Goal: Information Seeking & Learning: Learn about a topic

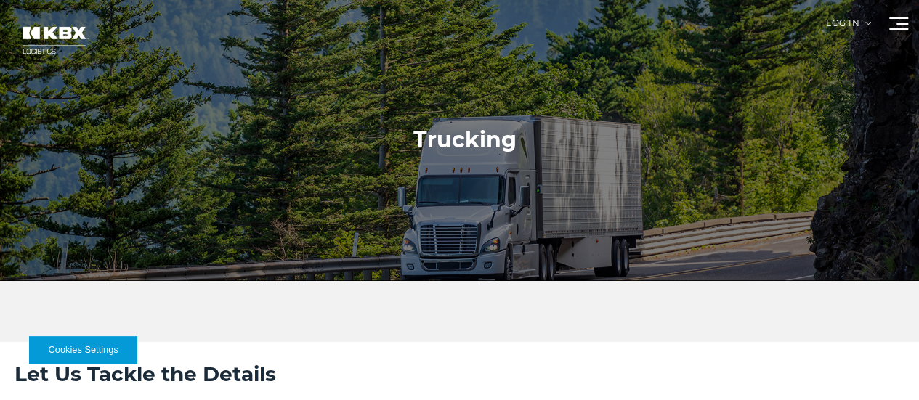
click at [324, 82] on div at bounding box center [464, 140] width 929 height 280
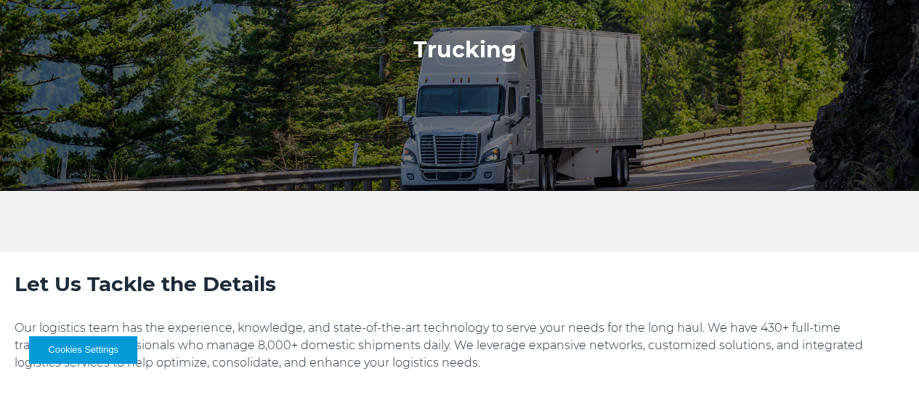
scroll to position [11, 0]
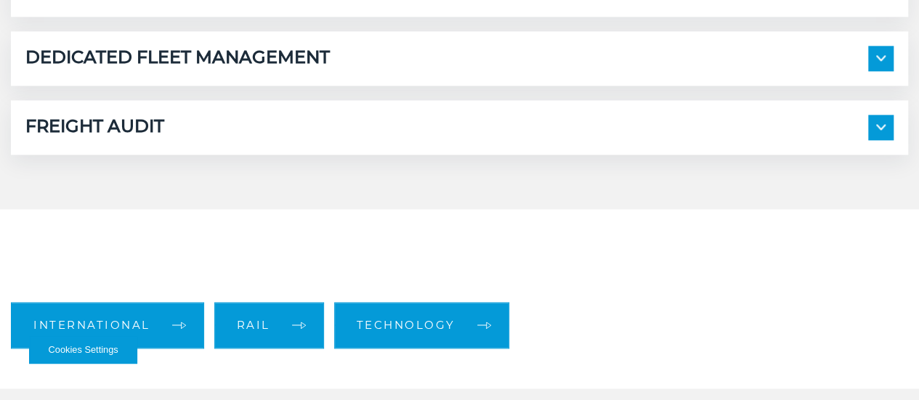
scroll to position [887, 0]
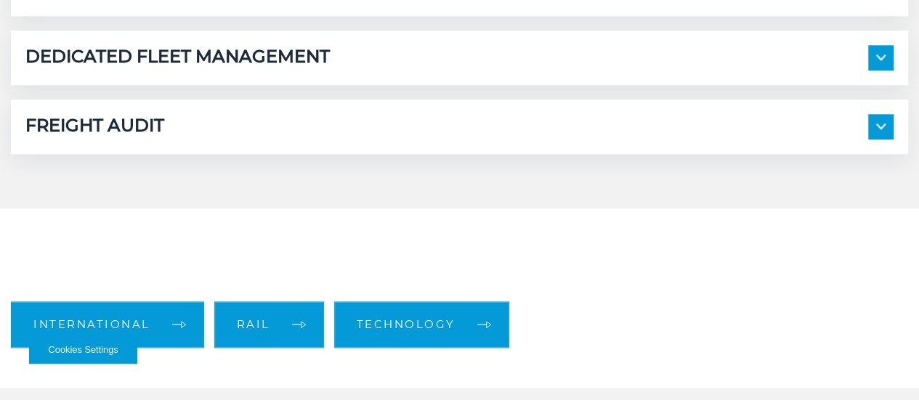
click at [868, 70] on span at bounding box center [880, 57] width 25 height 25
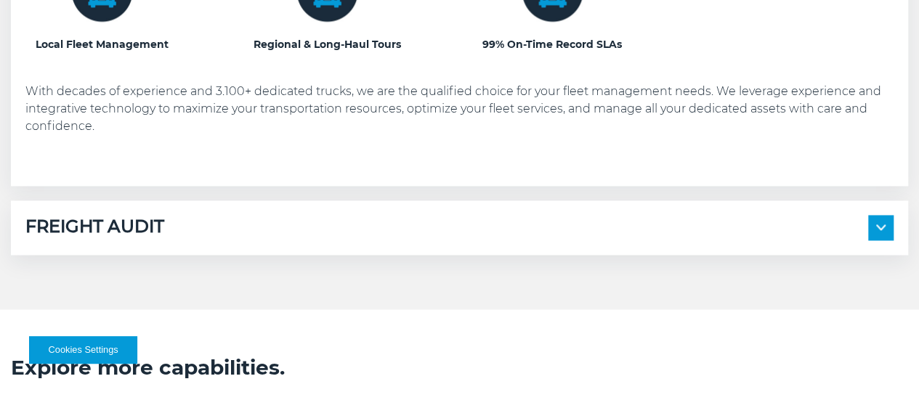
scroll to position [1232, 0]
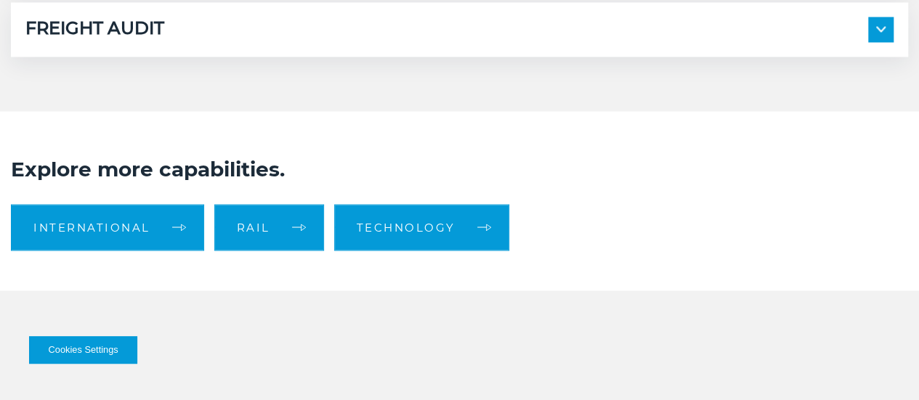
click at [795, 42] on div "FREIGHT AUDIT" at bounding box center [459, 29] width 868 height 25
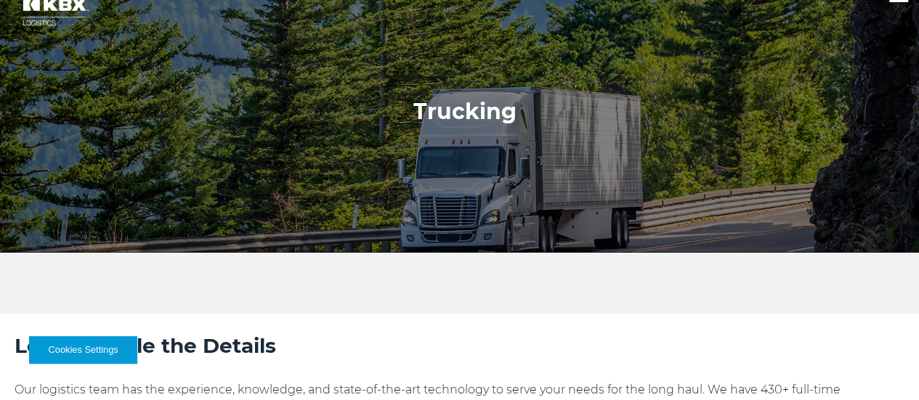
scroll to position [0, 0]
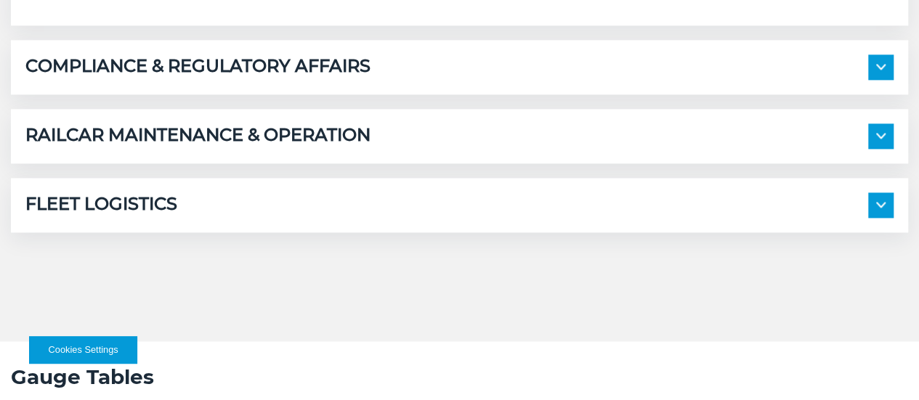
scroll to position [988, 0]
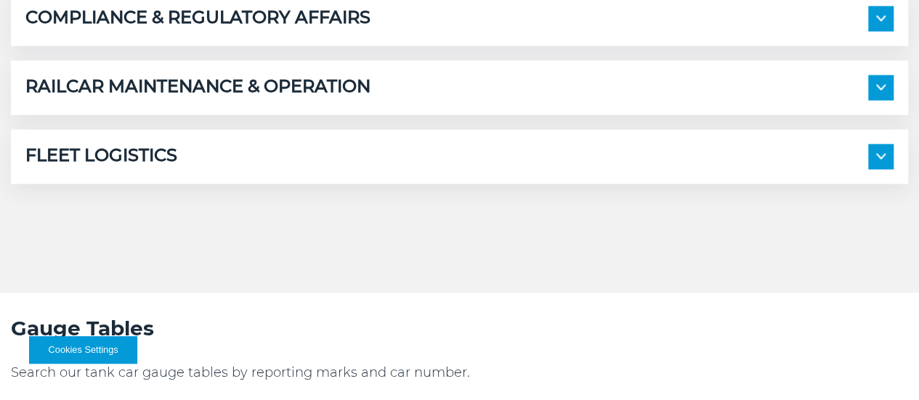
click at [337, 31] on h5 "COMPLIANCE & REGULATORY AFFAIRS" at bounding box center [197, 18] width 345 height 25
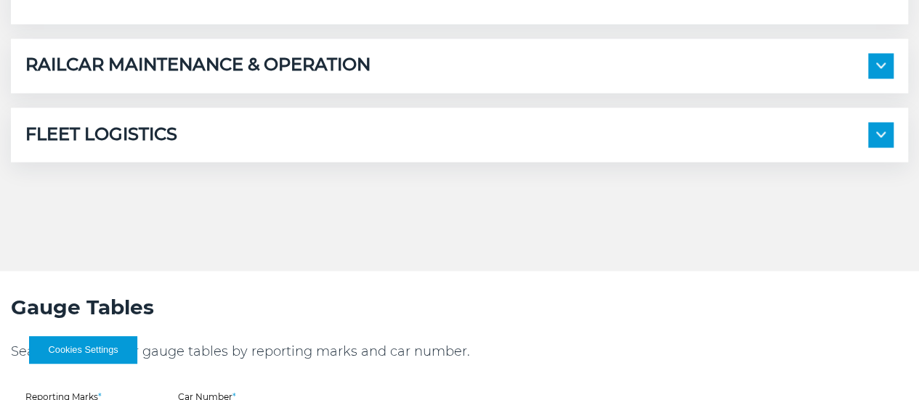
scroll to position [1277, 0]
click at [370, 79] on h5 "RAILCAR MAINTENANCE & OPERATION" at bounding box center [197, 66] width 345 height 25
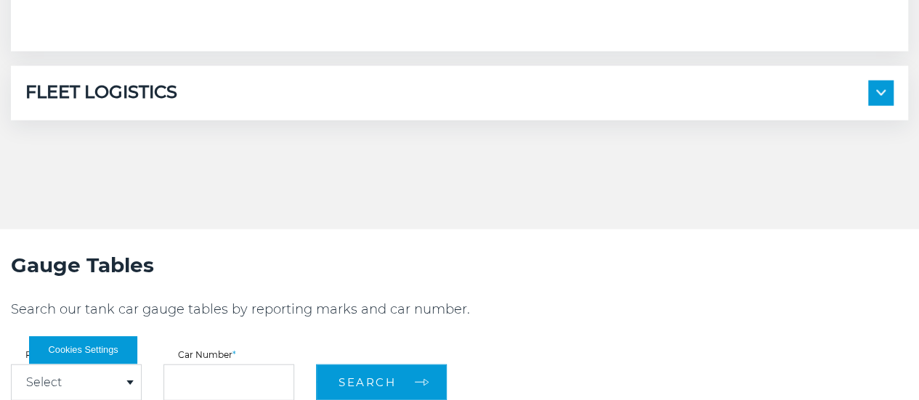
scroll to position [1603, 0]
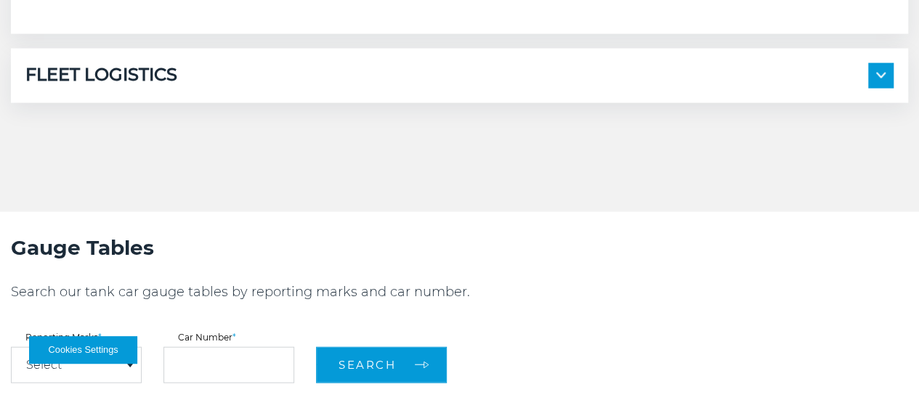
click at [585, 103] on div "FLEET LOGISTICS Internal System Planning External System Coordination" at bounding box center [459, 76] width 897 height 54
click at [579, 103] on div "FLEET LOGISTICS Internal System Planning External System Coordination" at bounding box center [459, 76] width 897 height 54
click at [579, 89] on div "FLEET LOGISTICS" at bounding box center [459, 75] width 868 height 25
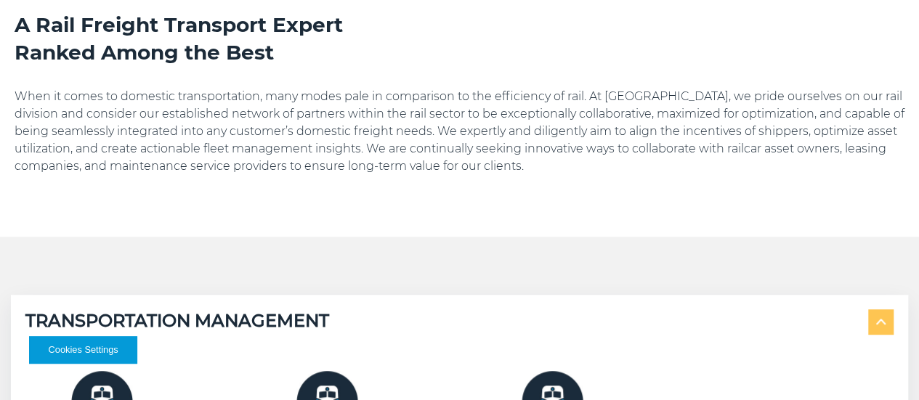
scroll to position [350, 0]
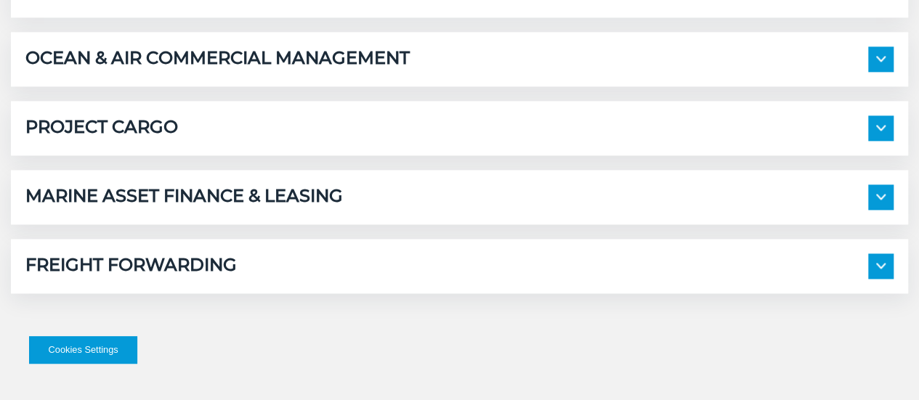
scroll to position [922, 0]
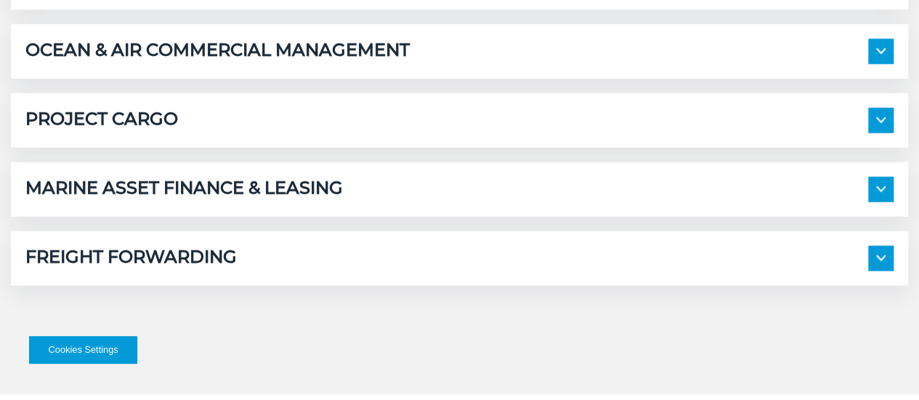
click at [325, 64] on h5 "OCEAN & AIR COMMERCIAL MANAGEMENT" at bounding box center [217, 50] width 384 height 25
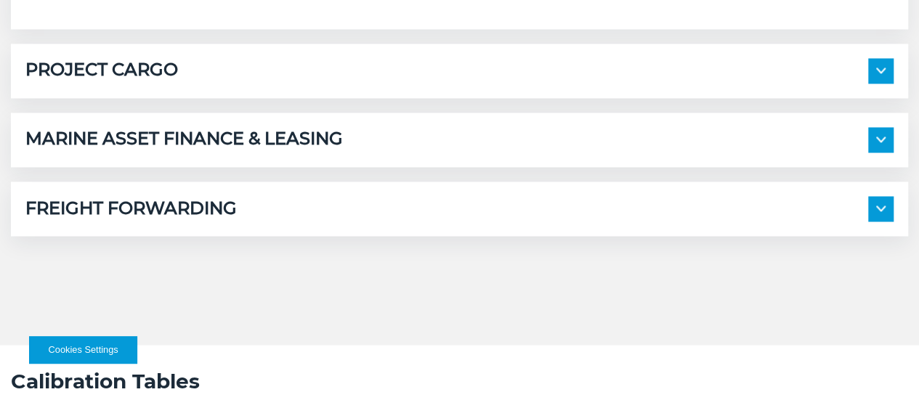
scroll to position [1236, 0]
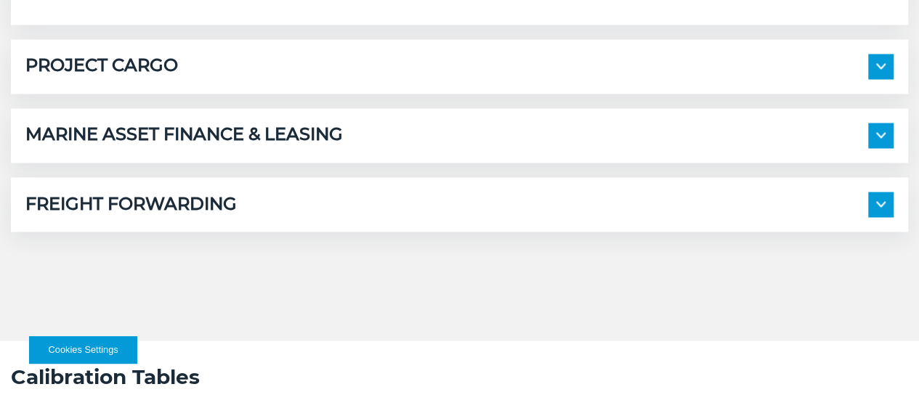
click at [322, 79] on div "PROJECT CARGO" at bounding box center [459, 66] width 868 height 25
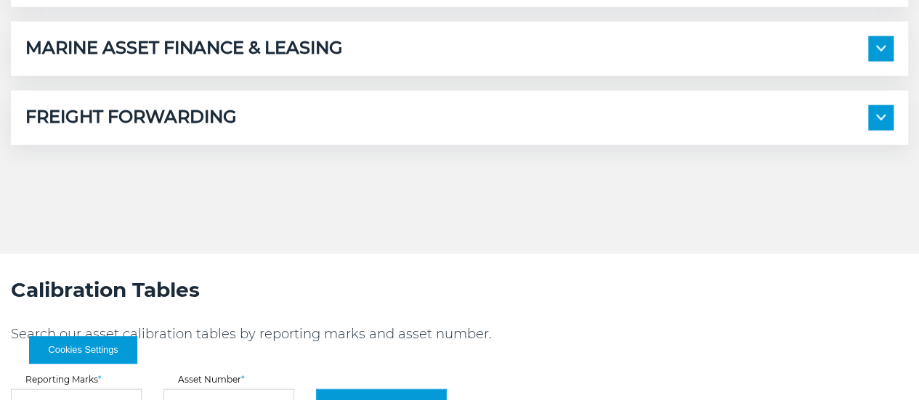
scroll to position [1590, 0]
click at [322, 61] on h5 "MARINE ASSET FINANCE & LEASING" at bounding box center [183, 48] width 317 height 25
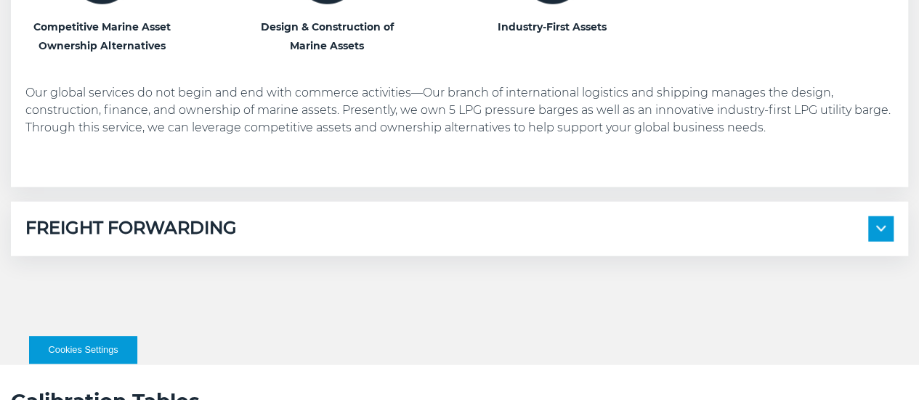
scroll to position [1968, 0]
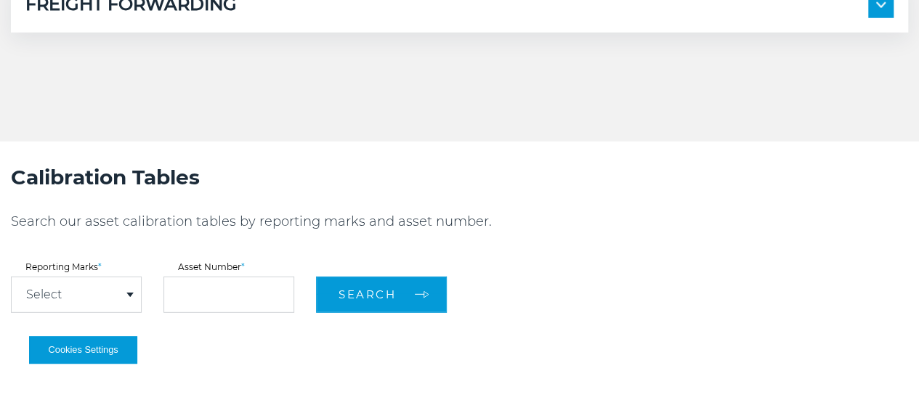
click at [322, 18] on div "FREIGHT FORWARDING" at bounding box center [459, 5] width 868 height 25
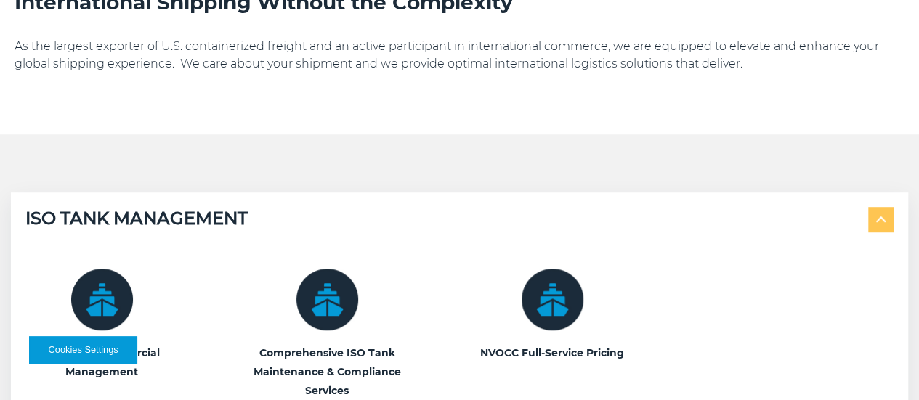
scroll to position [0, 0]
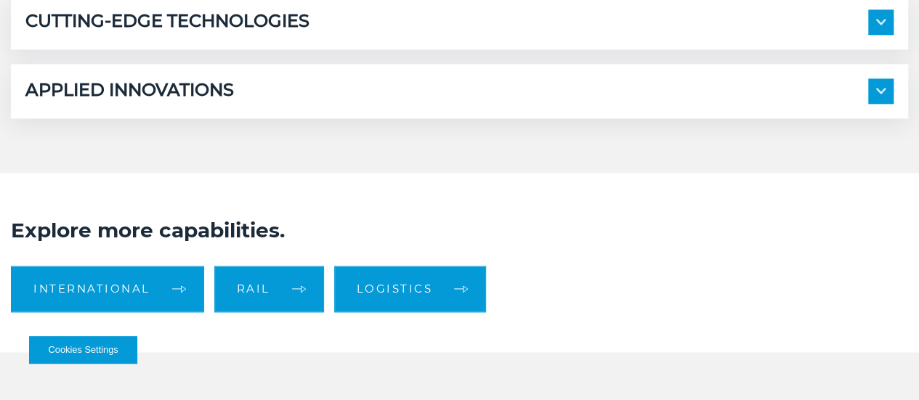
scroll to position [905, 0]
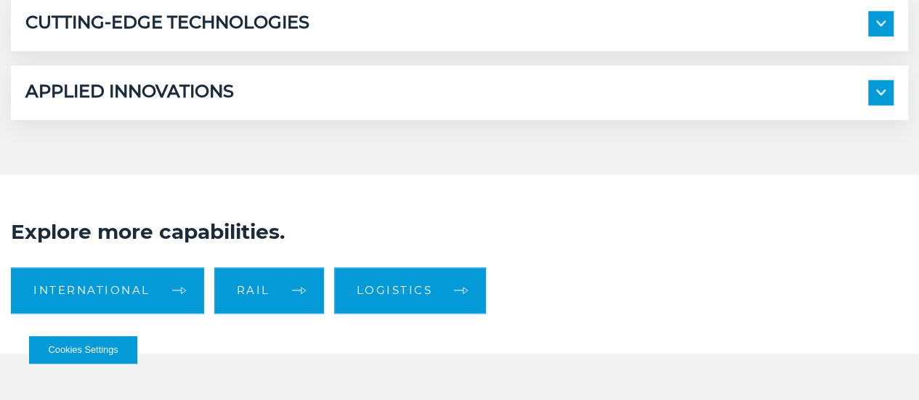
click at [491, 36] on div "CUTTING-EDGE TECHNOLOGIES" at bounding box center [459, 23] width 868 height 25
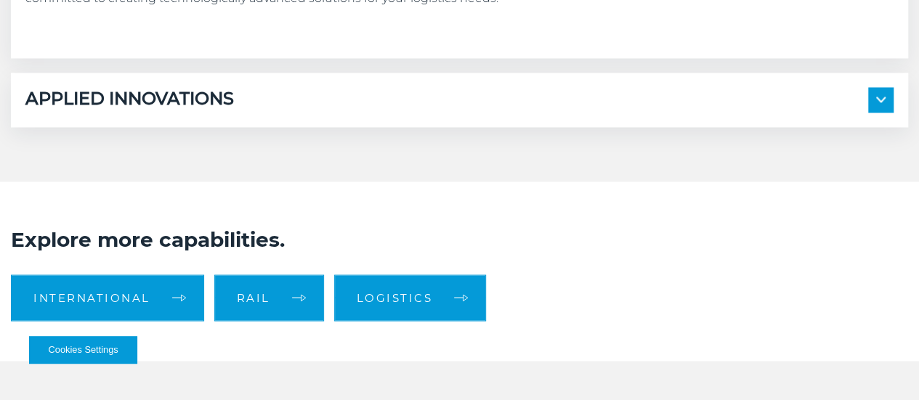
scroll to position [1163, 0]
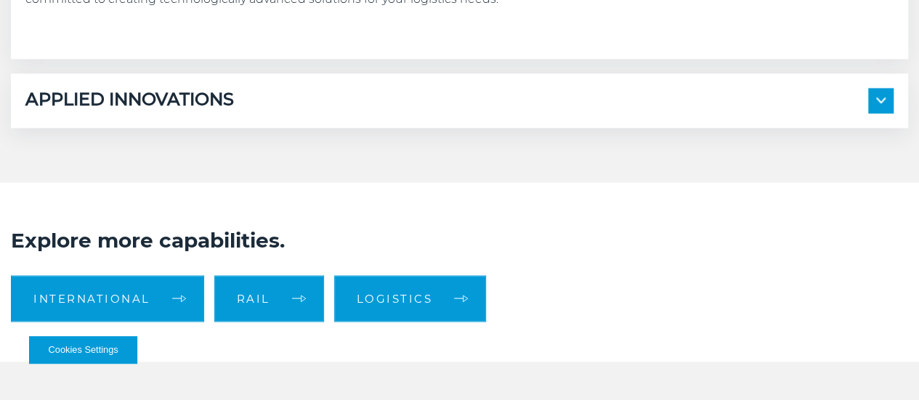
click at [473, 113] on div "APPLIED INNOVATIONS" at bounding box center [459, 100] width 868 height 25
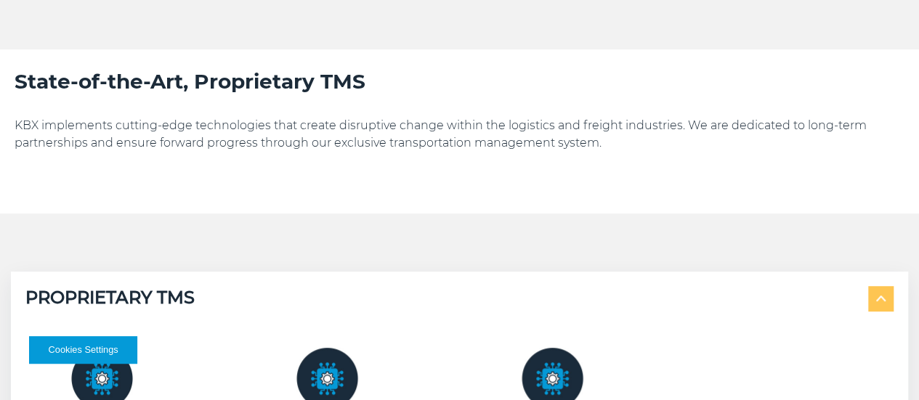
scroll to position [0, 0]
